Goal: Task Accomplishment & Management: Manage account settings

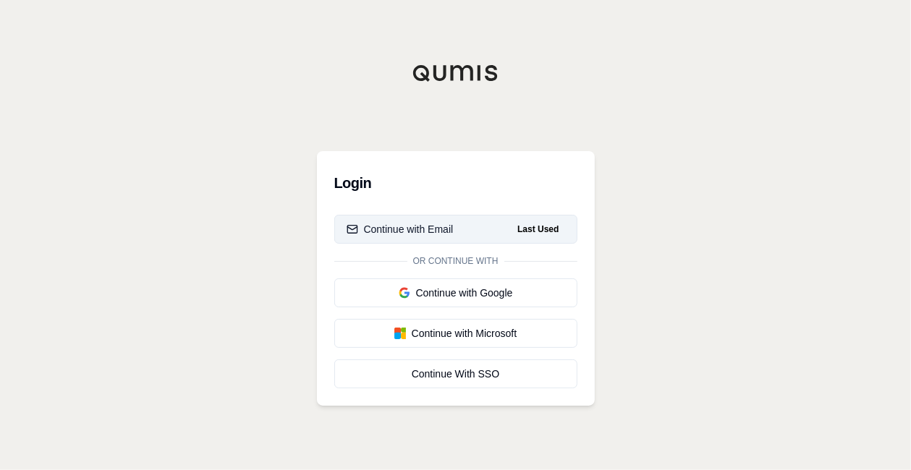
click at [442, 228] on div "Continue with Email" at bounding box center [400, 229] width 107 height 14
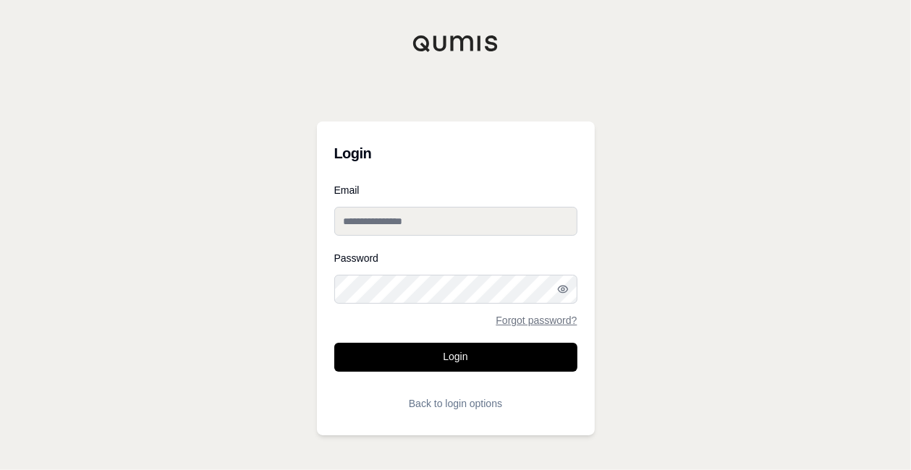
type input "**********"
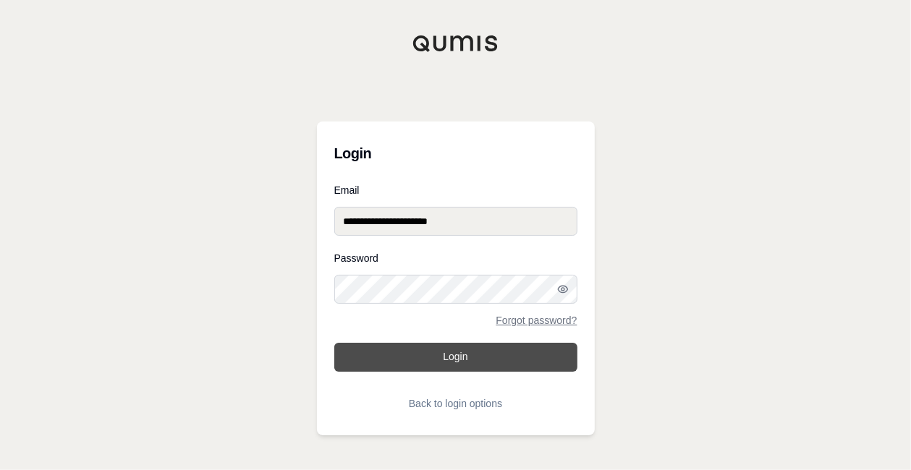
click at [428, 358] on button "Login" at bounding box center [455, 357] width 243 height 29
